Goal: Find specific page/section: Find specific page/section

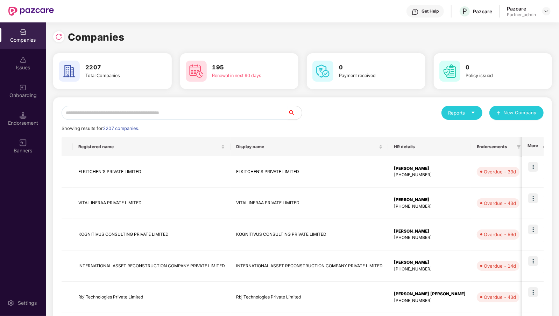
click at [87, 111] on input "text" at bounding box center [175, 113] width 226 height 14
click at [549, 10] on img at bounding box center [547, 11] width 6 height 6
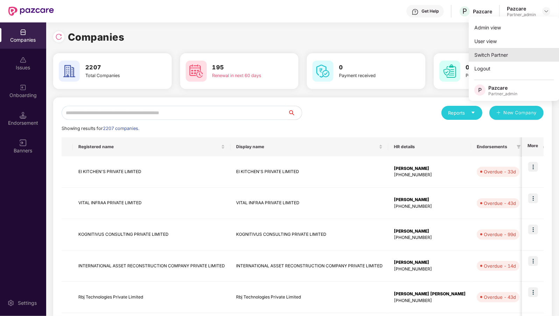
click at [496, 52] on div "Switch Partner" at bounding box center [514, 55] width 91 height 14
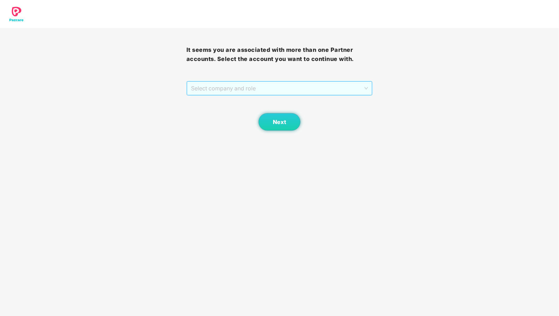
click at [205, 94] on span "Select company and role" at bounding box center [279, 87] width 177 height 13
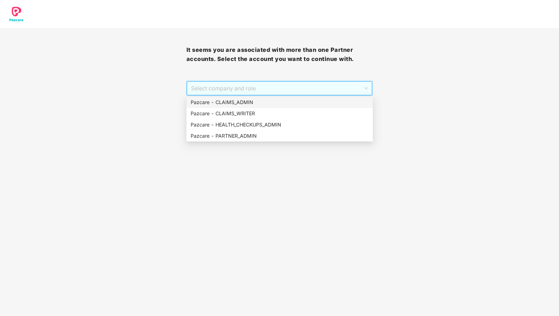
click at [232, 103] on div "Pazcare - CLAIMS_ADMIN" at bounding box center [280, 102] width 178 height 8
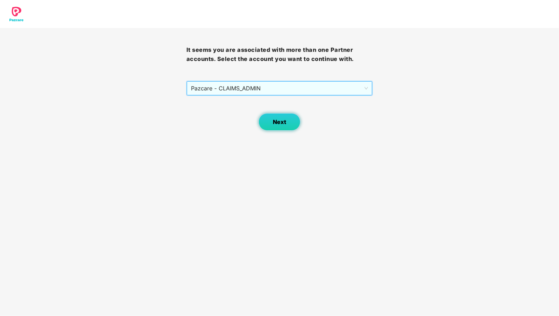
click at [272, 121] on button "Next" at bounding box center [279, 121] width 42 height 17
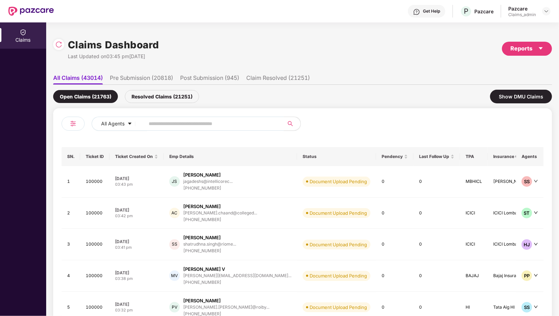
click at [161, 120] on input "text" at bounding box center [212, 123] width 126 height 10
click at [157, 122] on input "text" at bounding box center [212, 123] width 126 height 10
click at [122, 79] on li "Pre Submission (20818)" at bounding box center [141, 79] width 63 height 10
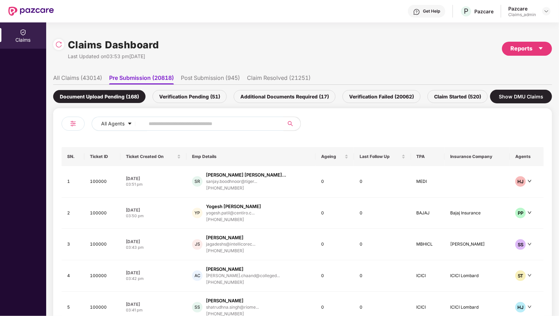
click at [94, 81] on li "All Claims (43014)" at bounding box center [77, 79] width 49 height 10
